Goal: Information Seeking & Learning: Learn about a topic

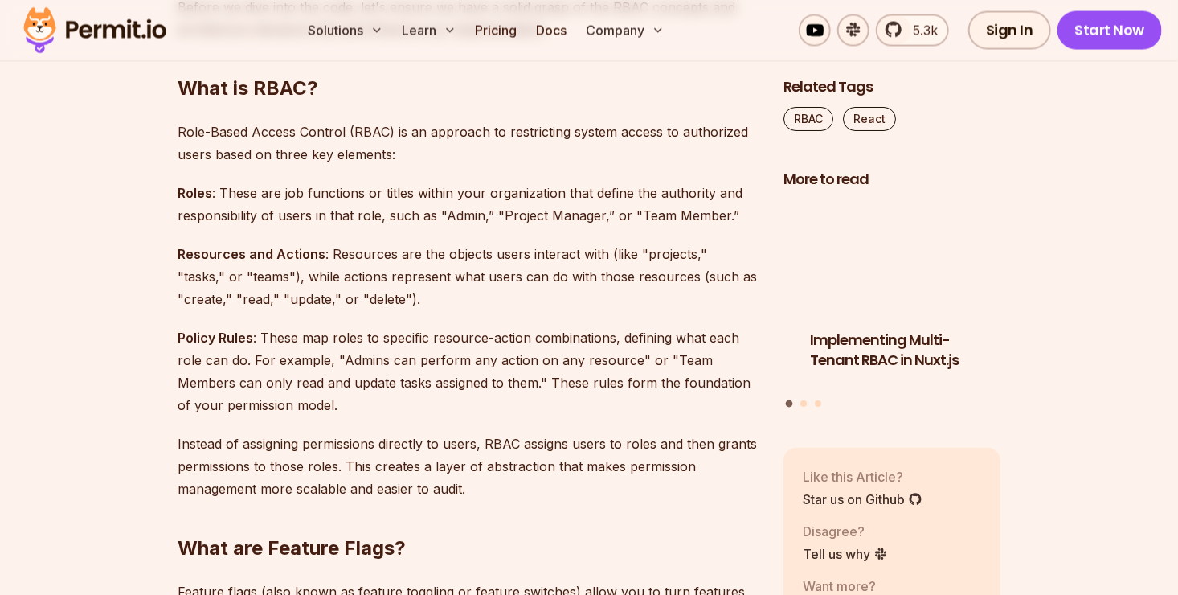
scroll to position [1439, 0]
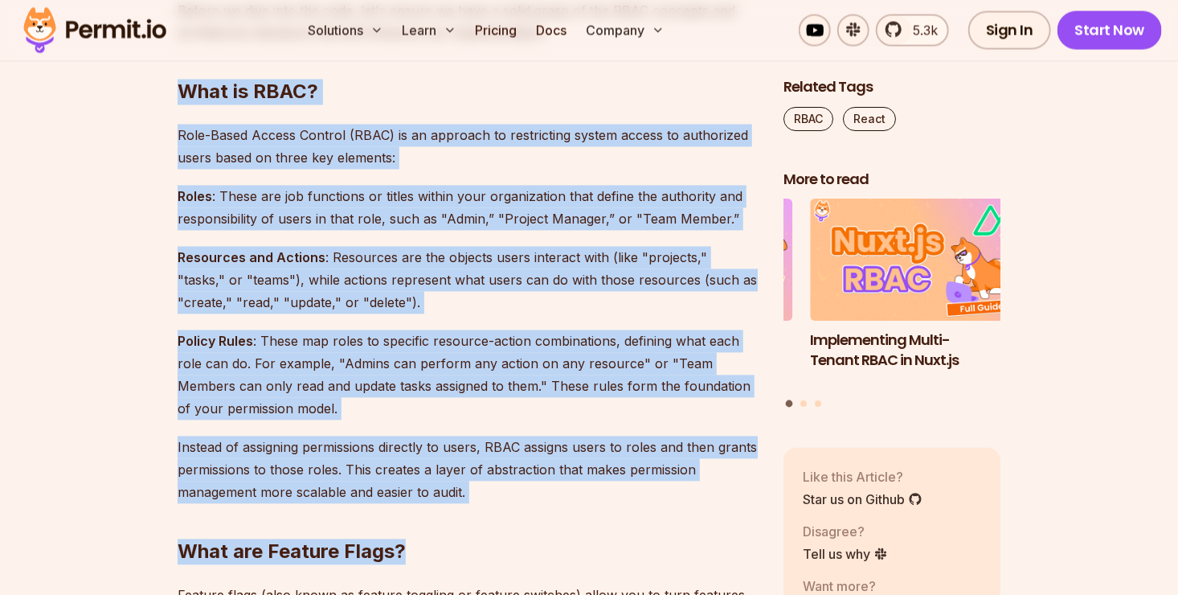
drag, startPoint x: 171, startPoint y: 93, endPoint x: 472, endPoint y: 482, distance: 491.9
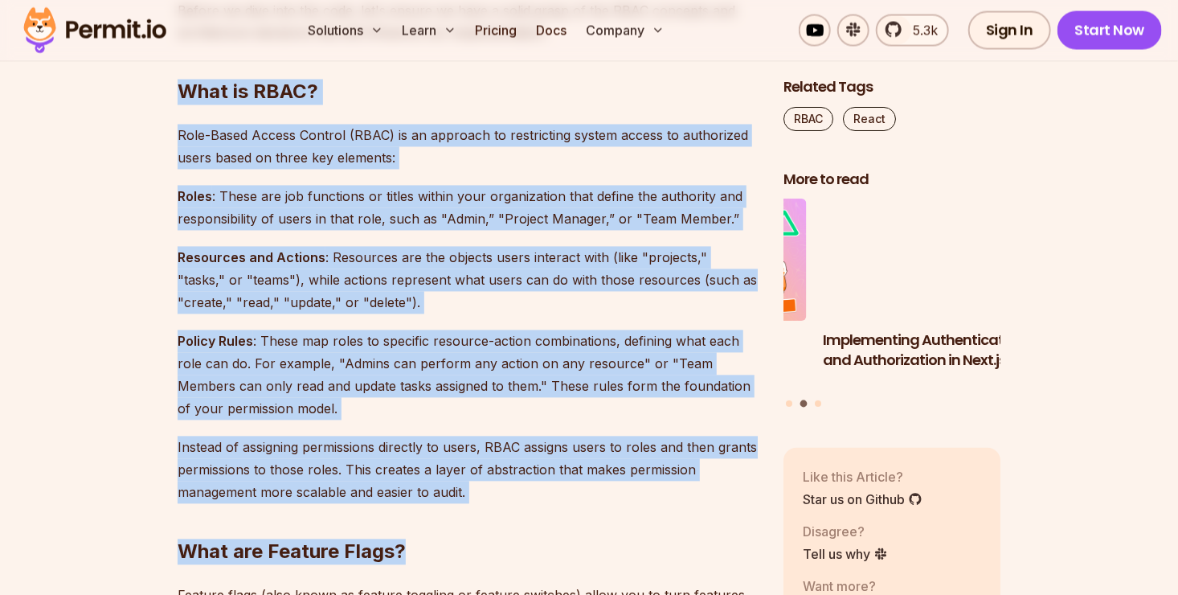
copy div "Lore ip DOLO? Sita-Conse Adipis Elitsed (DOEI) te in utlabore et doloremagna al…"
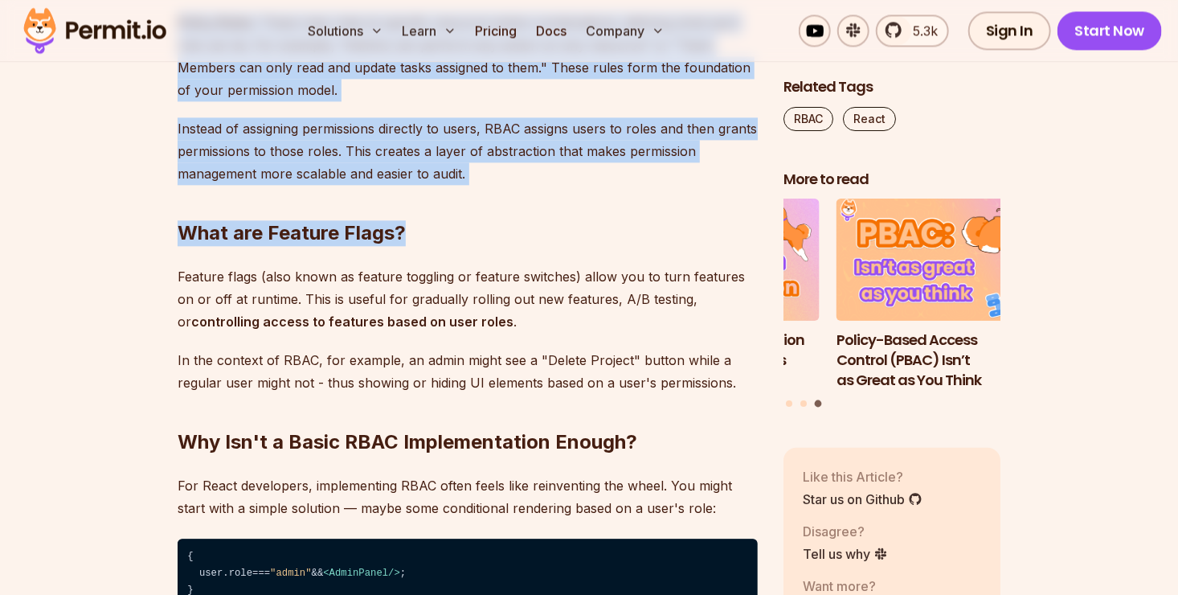
scroll to position [1761, 0]
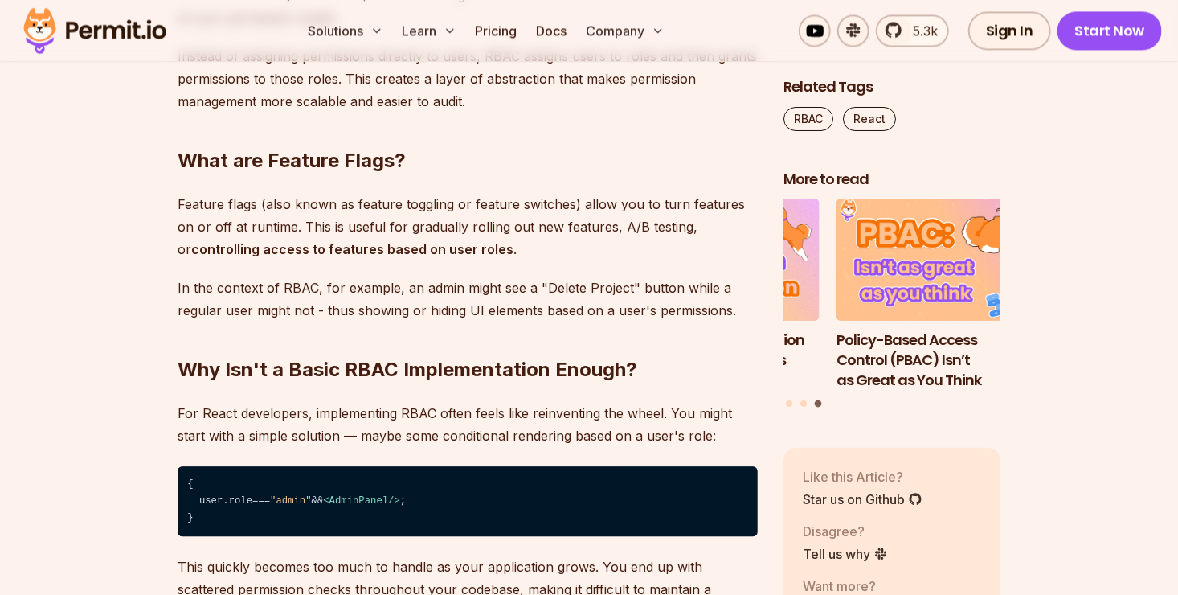
scroll to position [1831, 0]
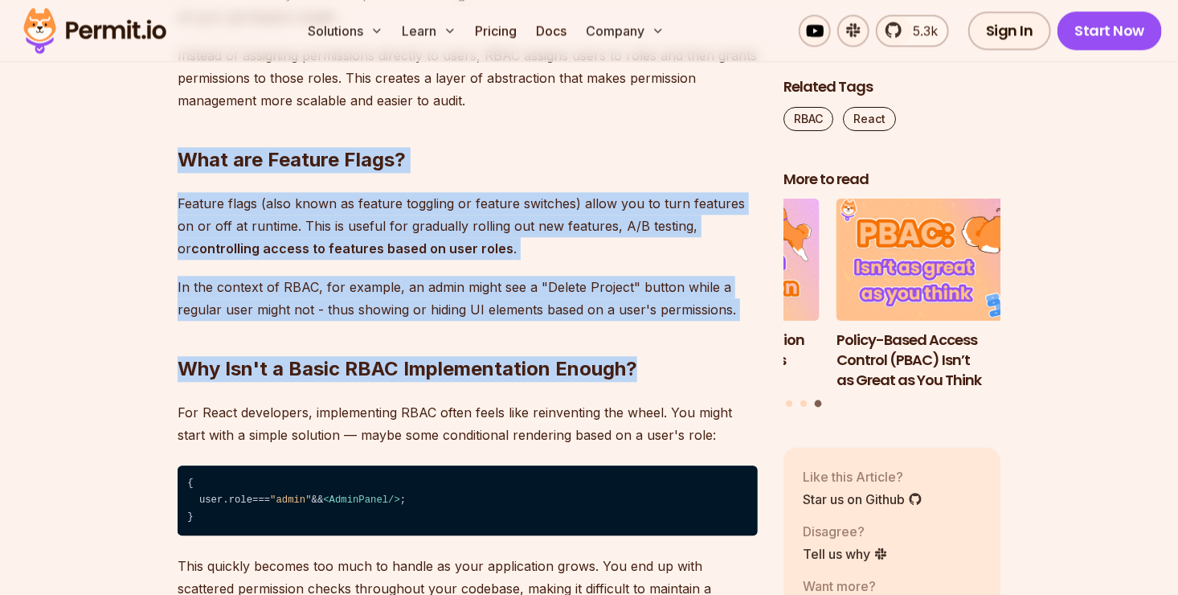
drag, startPoint x: 176, startPoint y: 153, endPoint x: 737, endPoint y: 319, distance: 585.0
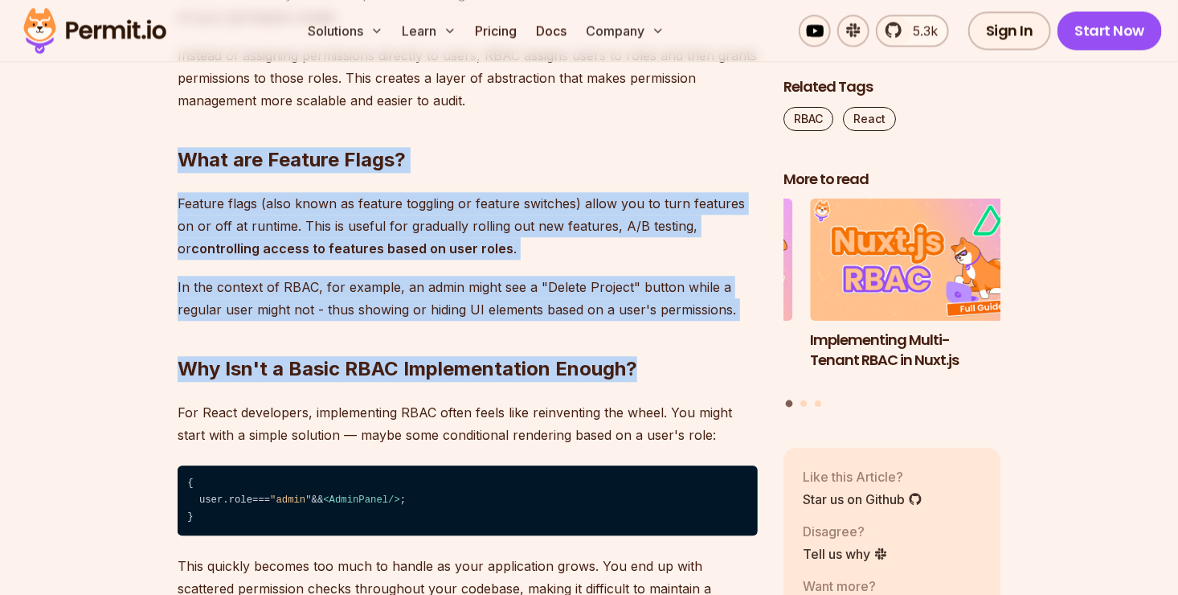
copy div "What are Feature Flags? Feature flags (also known as feature toggling or featur…"
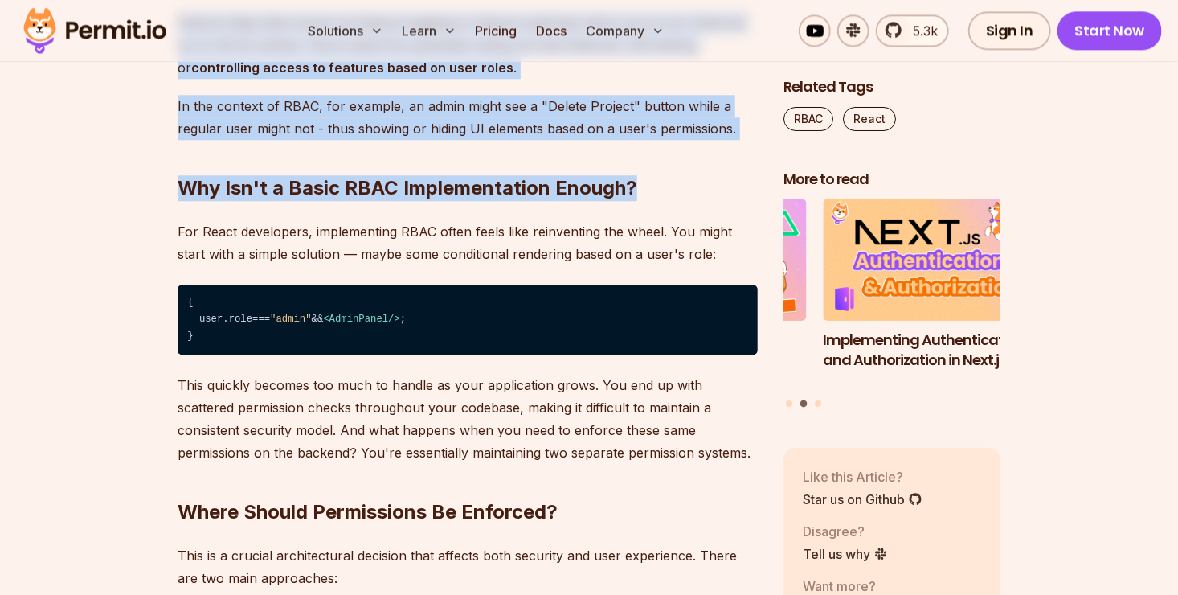
scroll to position [2050, 0]
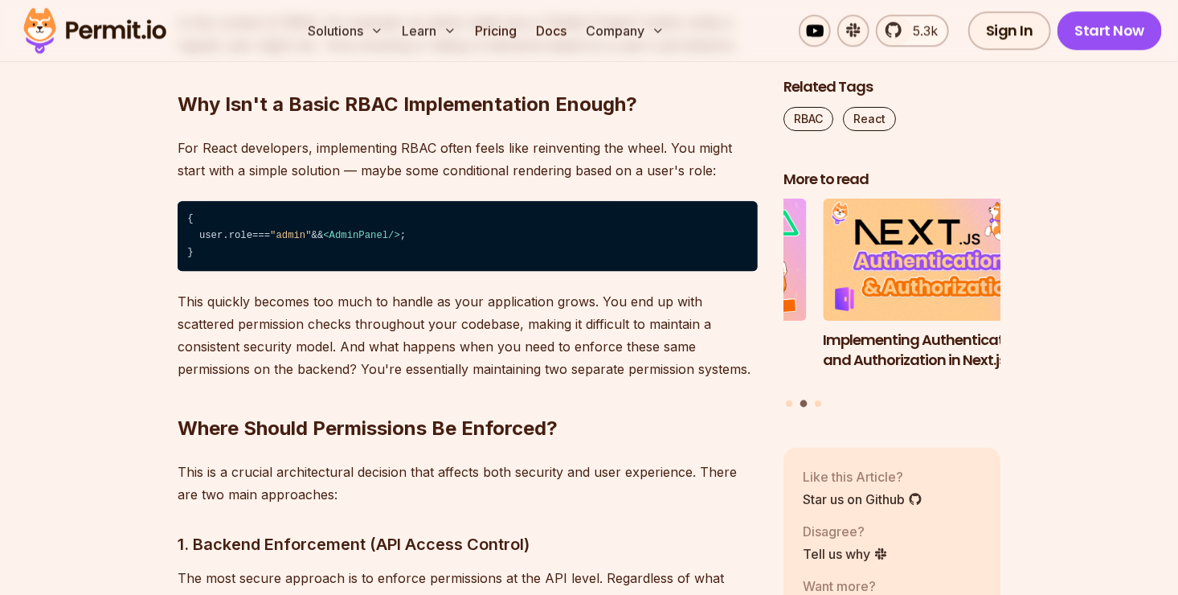
scroll to position [2097, 0]
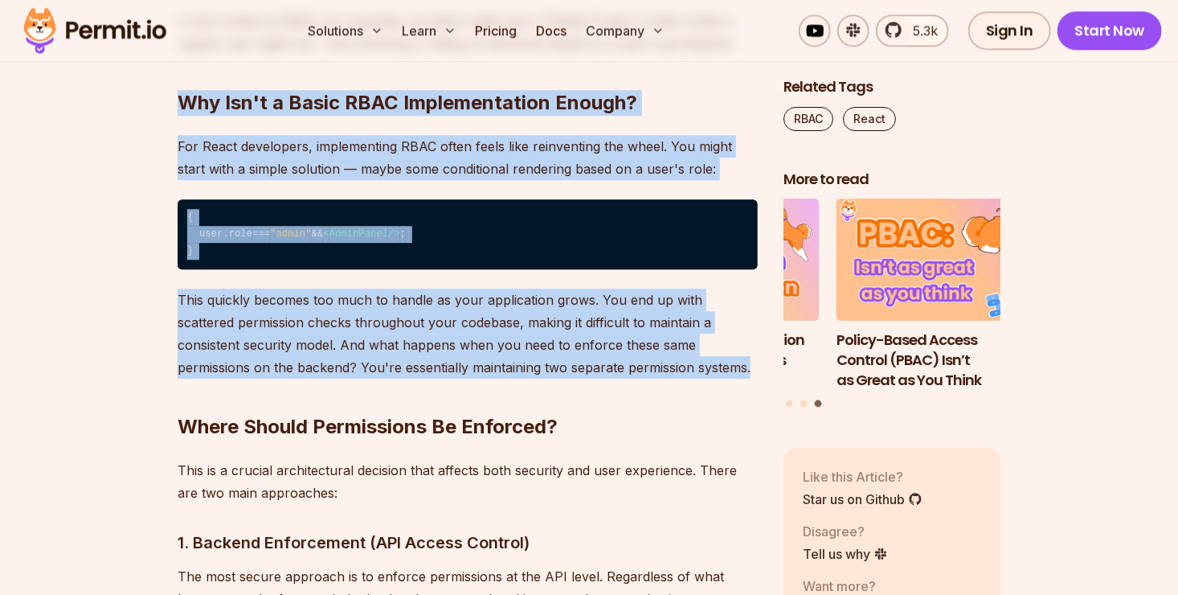
drag, startPoint x: 167, startPoint y: 98, endPoint x: 631, endPoint y: 371, distance: 538.1
copy div "Why Isn't a Basic RBAC Implementation Enough? For React developers, implementin…"
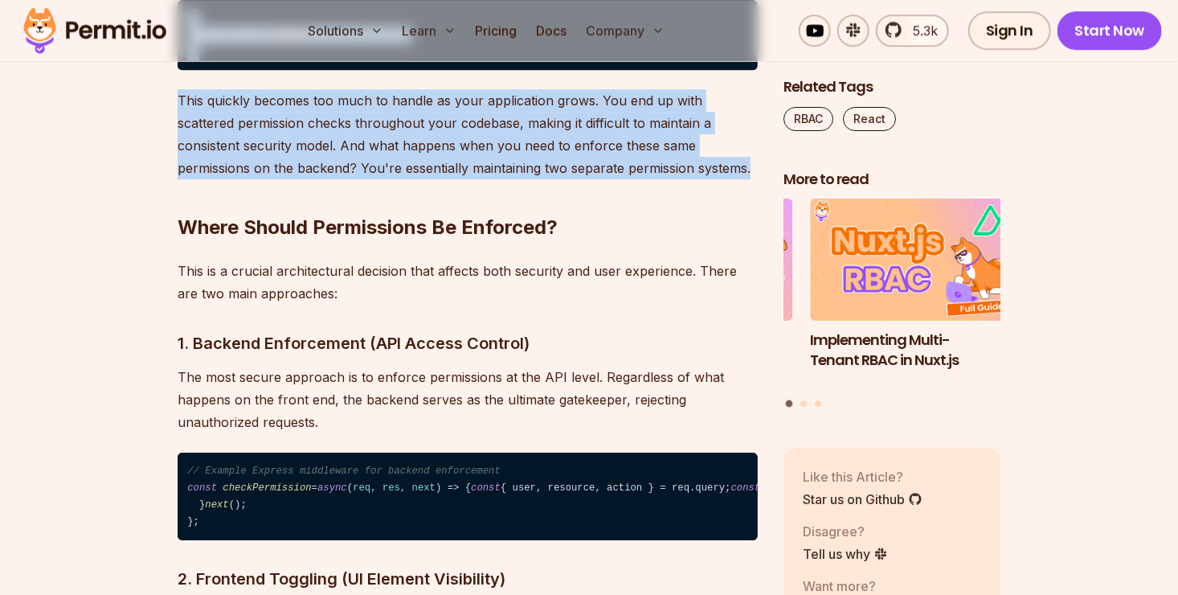
scroll to position [2316, 0]
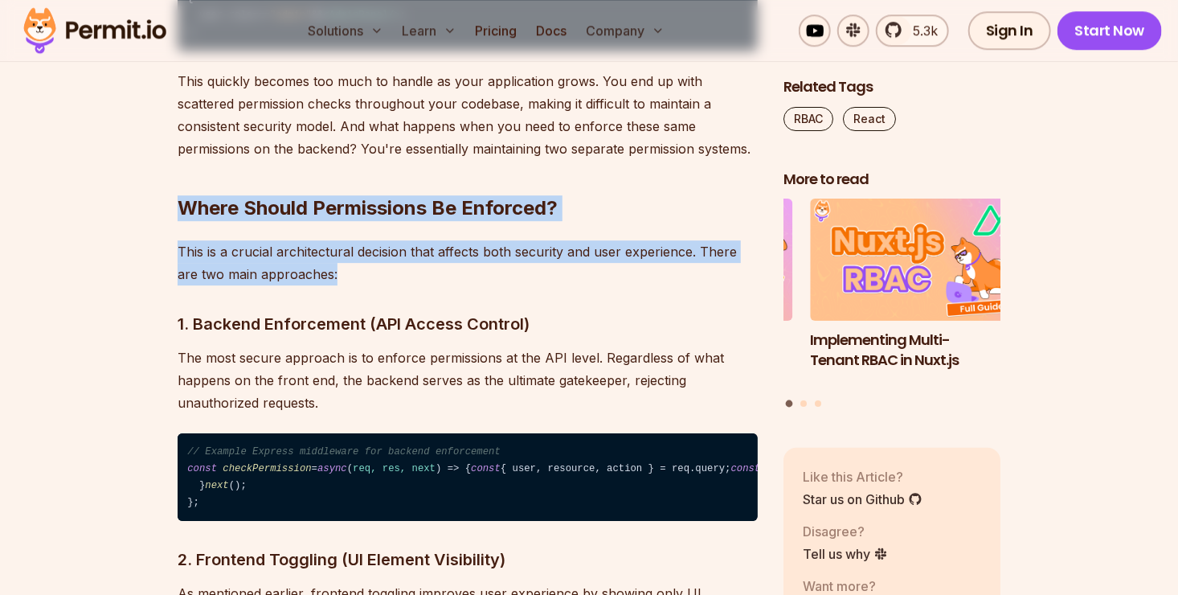
drag, startPoint x: 164, startPoint y: 211, endPoint x: 332, endPoint y: 272, distance: 179.0
copy div "Where Should Permissions Be Enforced? This is a crucial architectural decision …"
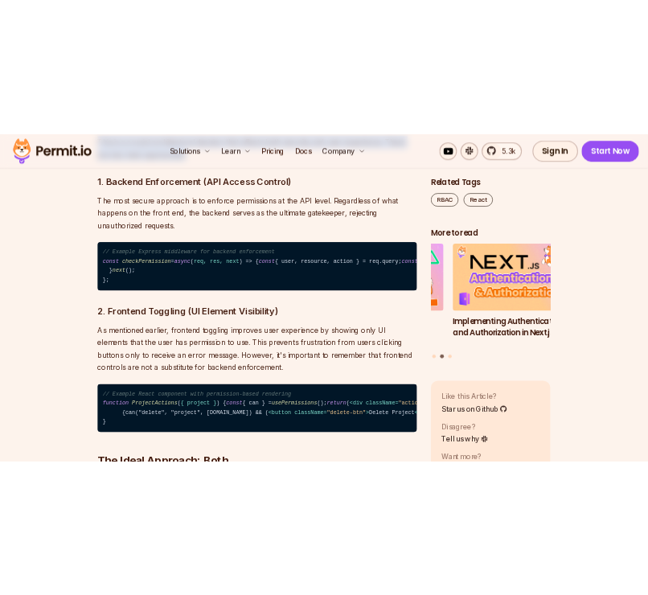
scroll to position [2552, 0]
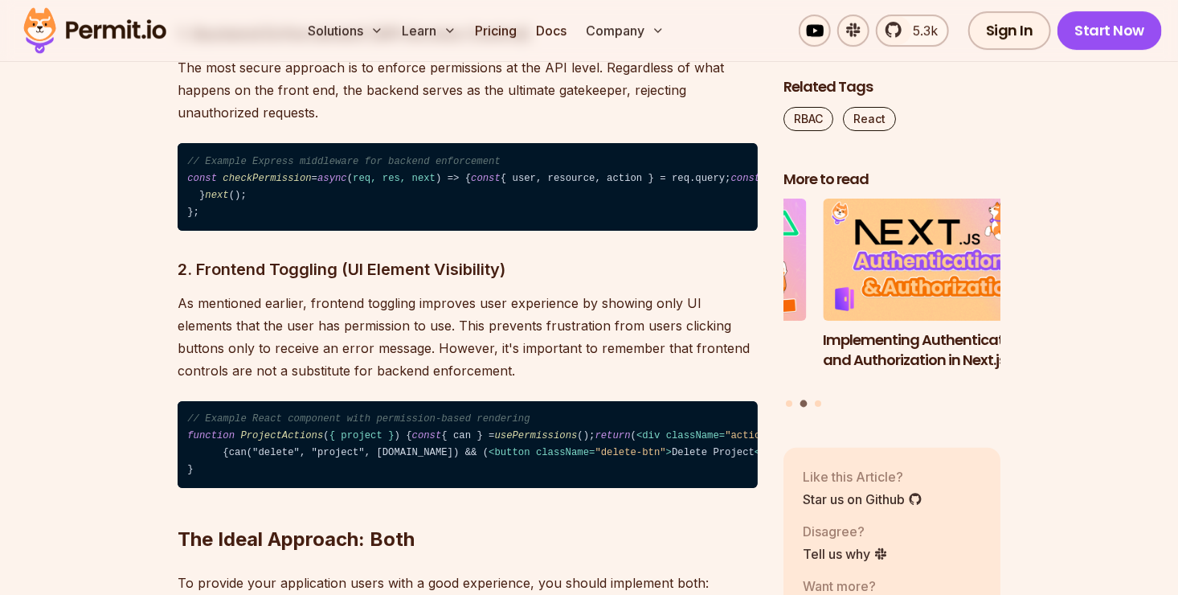
scroll to position [2605, 0]
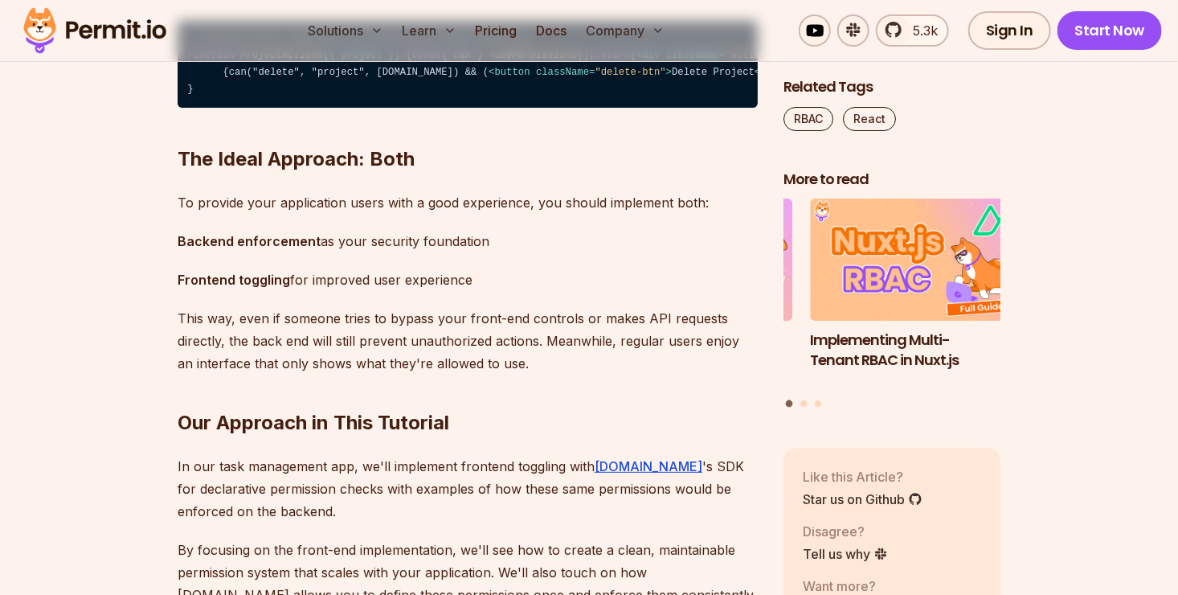
scroll to position [2986, 0]
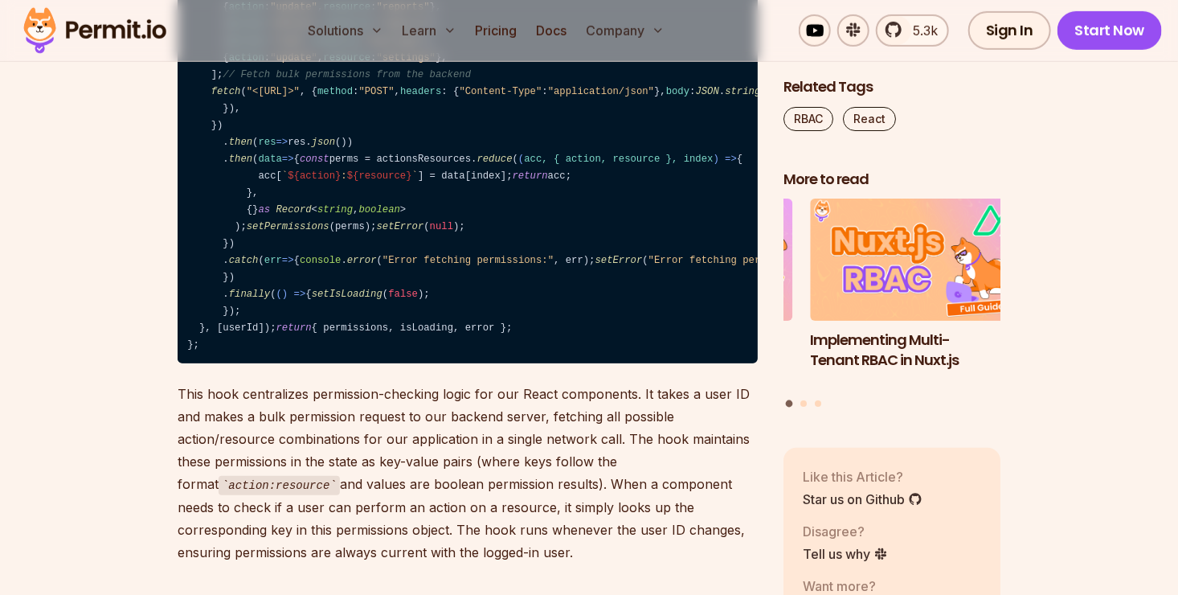
scroll to position [12298, 0]
